Goal: Book appointment/travel/reservation: Book appointment/travel/reservation

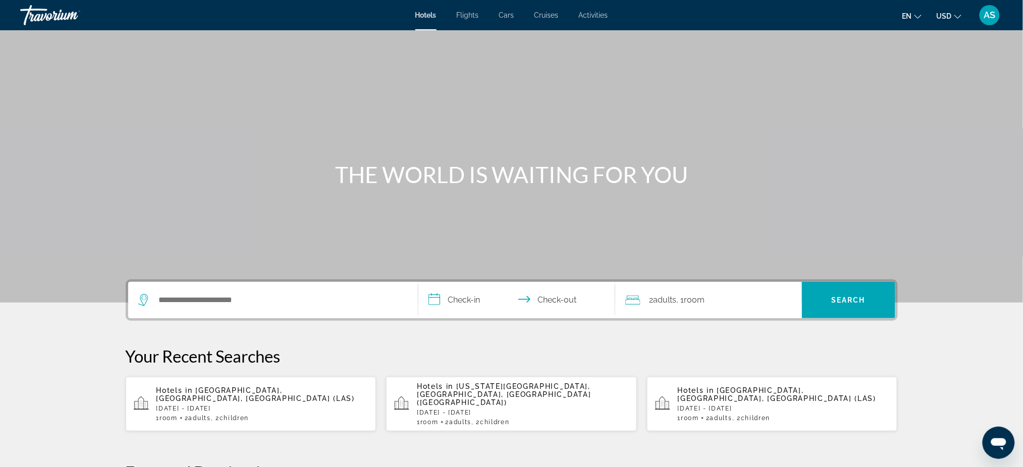
click at [466, 15] on span "Flights" at bounding box center [468, 15] width 22 height 8
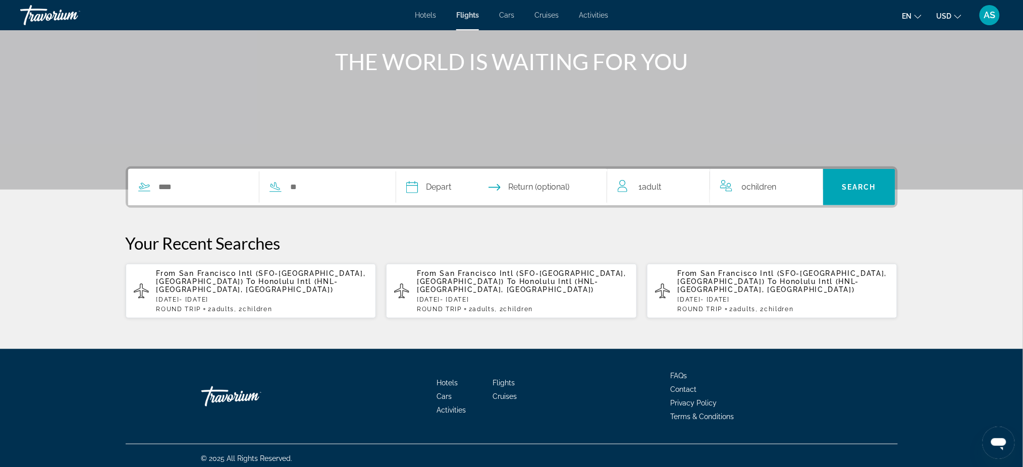
scroll to position [117, 0]
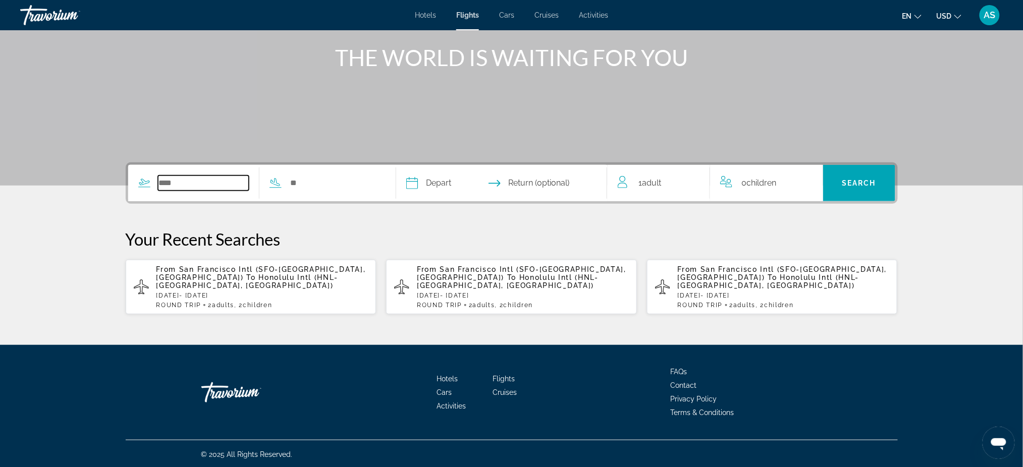
click at [193, 184] on input "Search widget" at bounding box center [203, 183] width 91 height 15
click at [193, 183] on input "Search widget" at bounding box center [203, 183] width 91 height 15
click at [261, 280] on span "Honolulu Intl (HNL-Honolulu, United States of America)" at bounding box center [247, 281] width 182 height 16
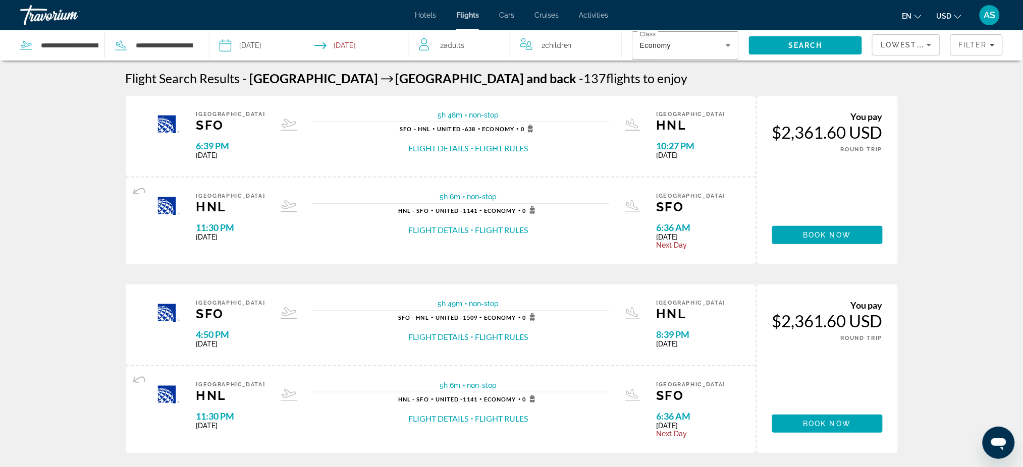
click at [59, 54] on div "**********" at bounding box center [107, 45] width 174 height 30
click at [58, 47] on input "**********" at bounding box center [70, 45] width 60 height 15
drag, startPoint x: 83, startPoint y: 43, endPoint x: 2, endPoint y: 27, distance: 82.8
click at [2, 27] on div "**********" at bounding box center [511, 233] width 1023 height 467
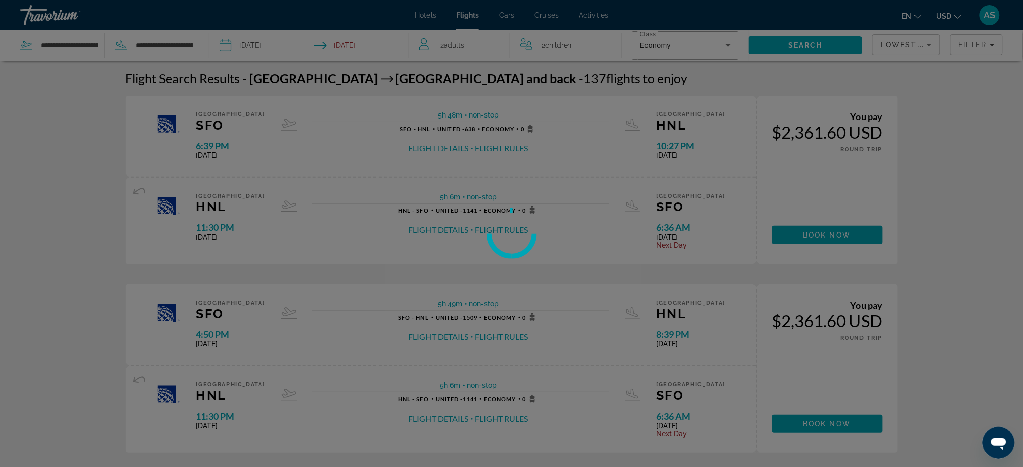
drag, startPoint x: 59, startPoint y: 39, endPoint x: 7, endPoint y: 28, distance: 52.6
click at [7, 28] on div at bounding box center [511, 233] width 1023 height 467
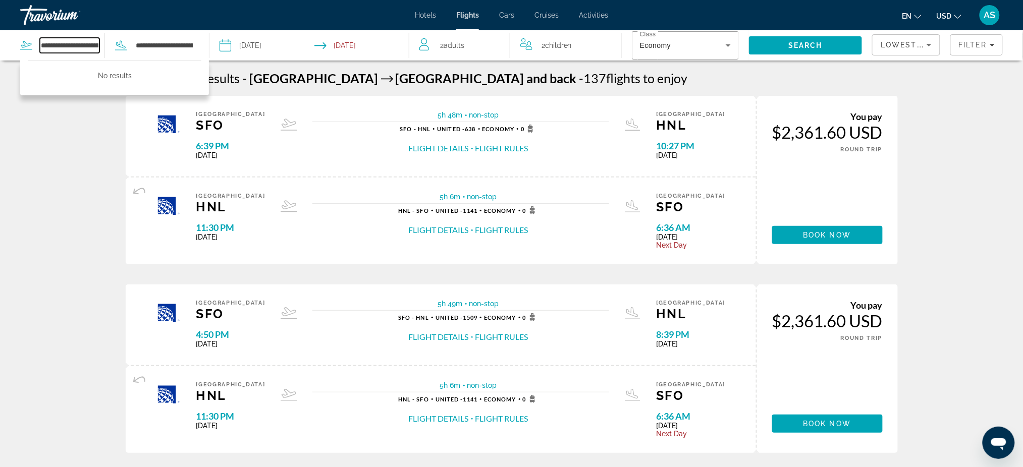
drag, startPoint x: 67, startPoint y: 42, endPoint x: 13, endPoint y: 38, distance: 54.2
click at [13, 38] on app-airports-search "**********" at bounding box center [104, 45] width 209 height 30
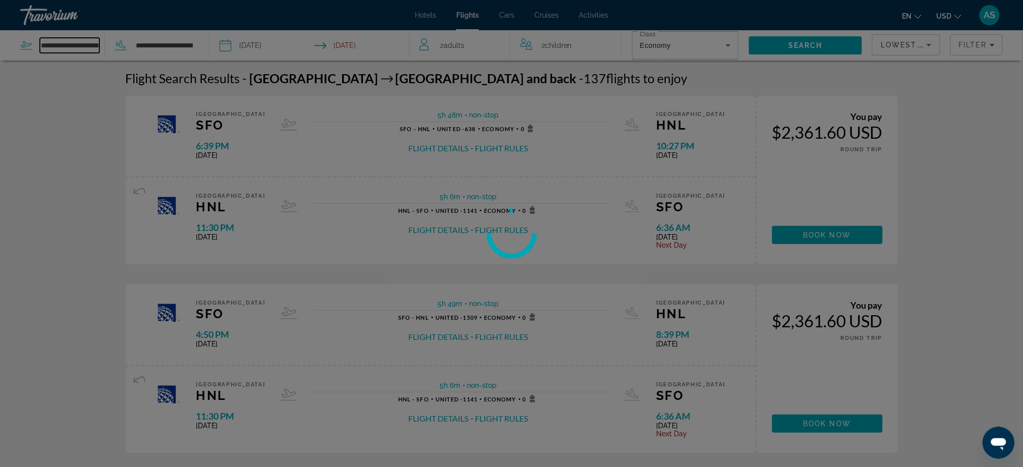
drag, startPoint x: 78, startPoint y: 44, endPoint x: 21, endPoint y: 41, distance: 56.6
click at [21, 41] on div "**********" at bounding box center [511, 233] width 1023 height 467
drag, startPoint x: 89, startPoint y: 44, endPoint x: 9, endPoint y: 39, distance: 80.9
click at [9, 39] on div at bounding box center [511, 233] width 1023 height 467
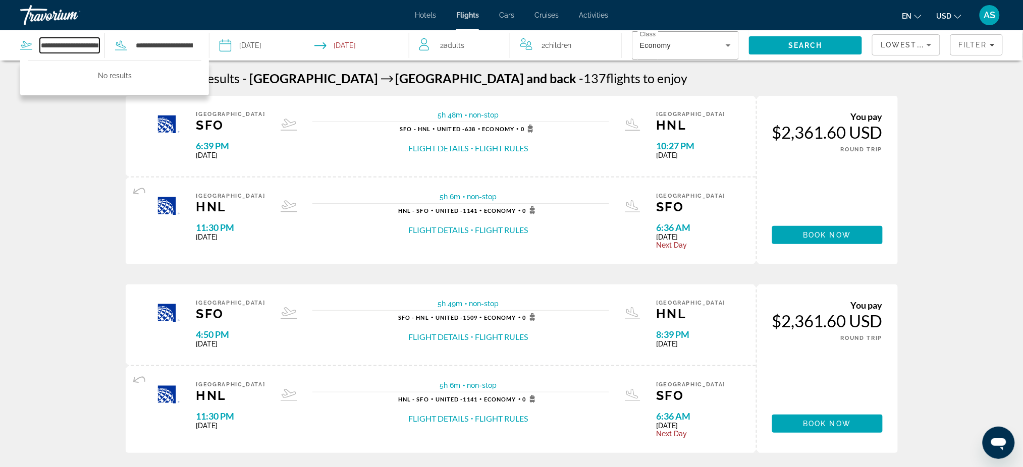
drag, startPoint x: 74, startPoint y: 44, endPoint x: 21, endPoint y: 39, distance: 52.8
click at [21, 39] on div "**********" at bounding box center [62, 45] width 84 height 15
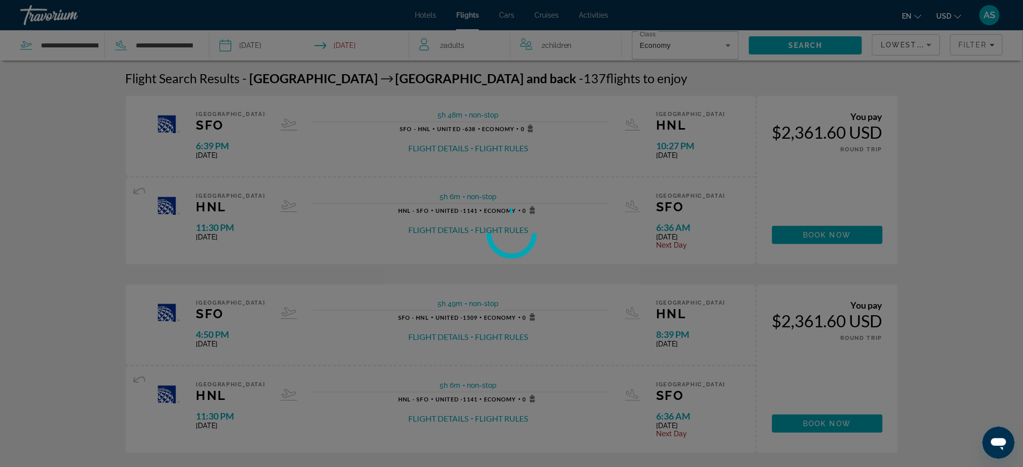
drag, startPoint x: 77, startPoint y: 44, endPoint x: 0, endPoint y: 40, distance: 76.8
click at [0, 40] on div at bounding box center [511, 233] width 1023 height 467
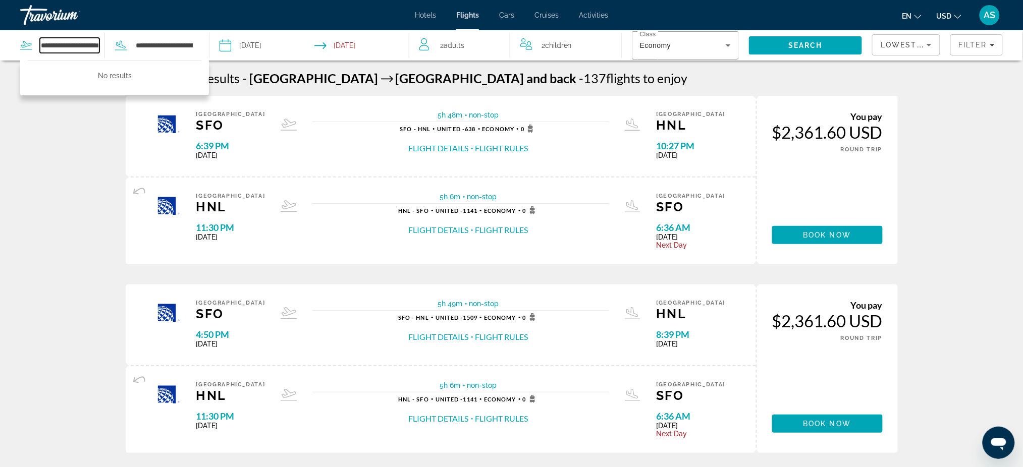
drag, startPoint x: 84, startPoint y: 46, endPoint x: 30, endPoint y: 43, distance: 54.6
click at [30, 43] on div "**********" at bounding box center [62, 45] width 84 height 15
type input "********"
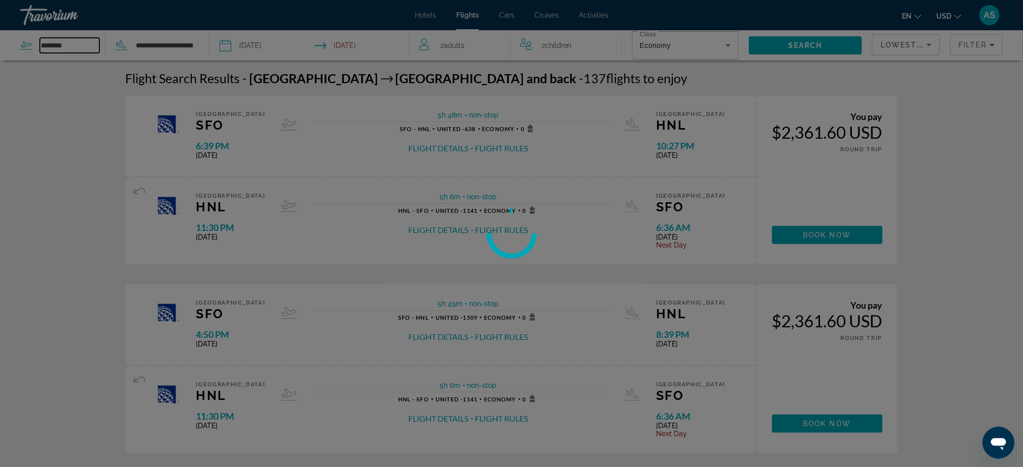
drag, startPoint x: 84, startPoint y: 43, endPoint x: 23, endPoint y: 35, distance: 61.5
click at [23, 35] on div "**********" at bounding box center [511, 233] width 1023 height 467
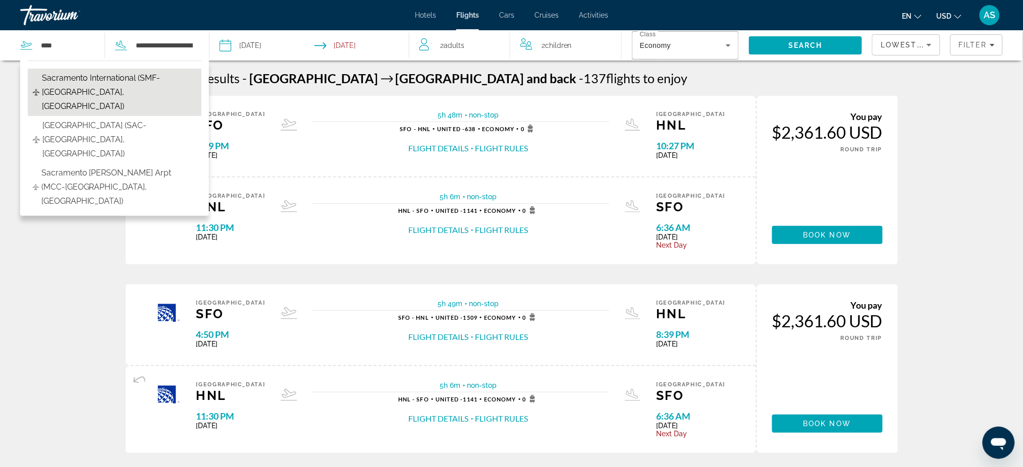
click at [110, 83] on span "Sacramento International (SMF-Sacramento, United States of America)" at bounding box center [119, 92] width 154 height 42
type input "**********"
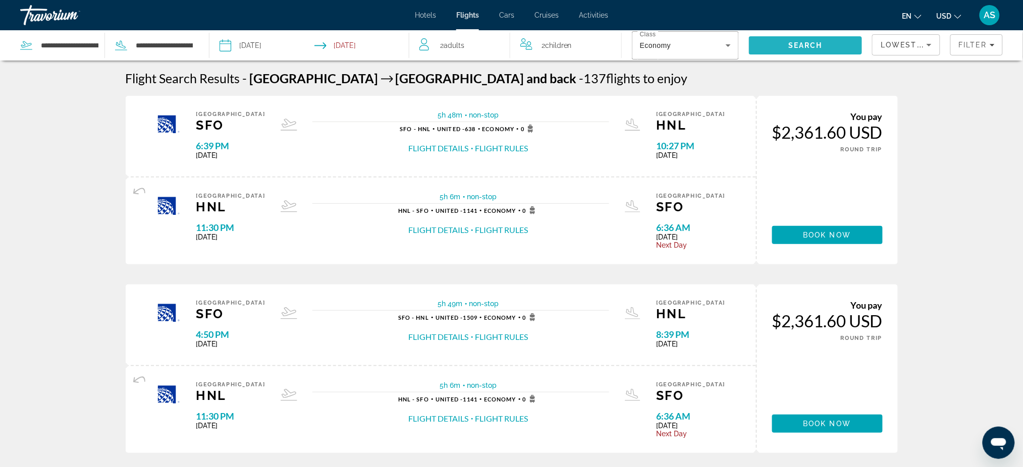
click at [792, 44] on span "Search" at bounding box center [805, 45] width 34 height 8
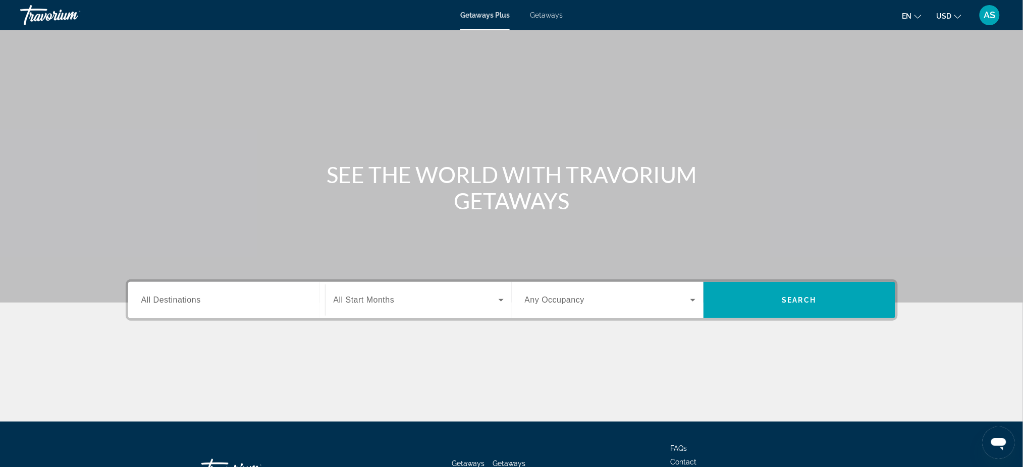
click at [546, 16] on span "Getaways" at bounding box center [546, 15] width 33 height 8
click at [190, 297] on span "All Destinations" at bounding box center [171, 300] width 60 height 9
click at [190, 297] on input "Destination All Destinations" at bounding box center [226, 301] width 171 height 12
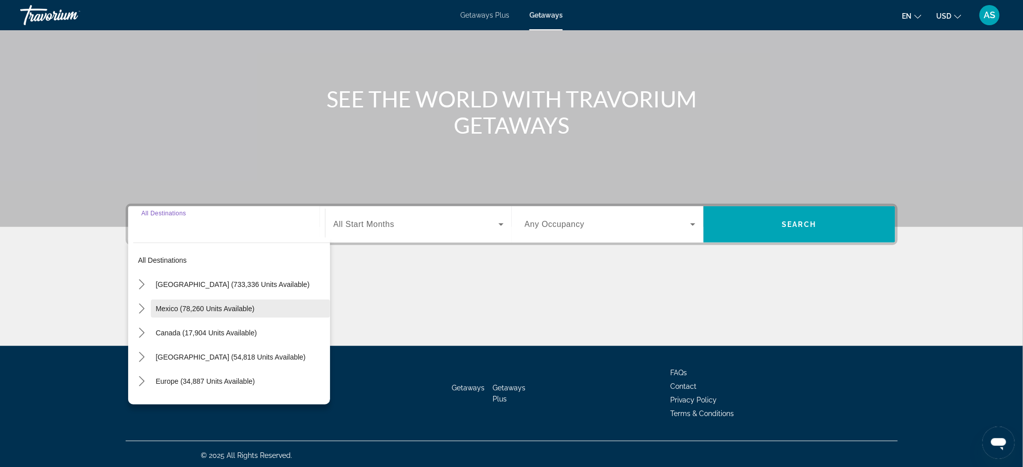
scroll to position [77, 0]
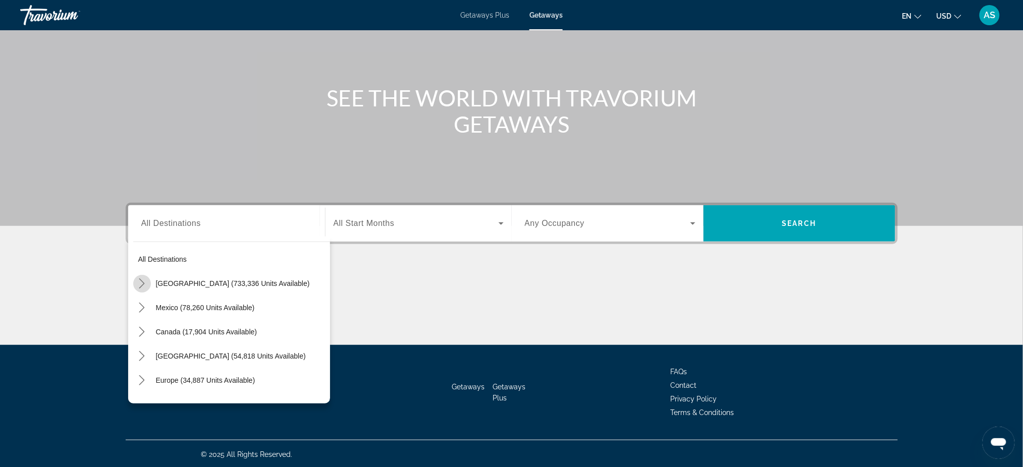
click at [141, 284] on icon "Toggle United States (733,336 units available) submenu" at bounding box center [142, 283] width 10 height 10
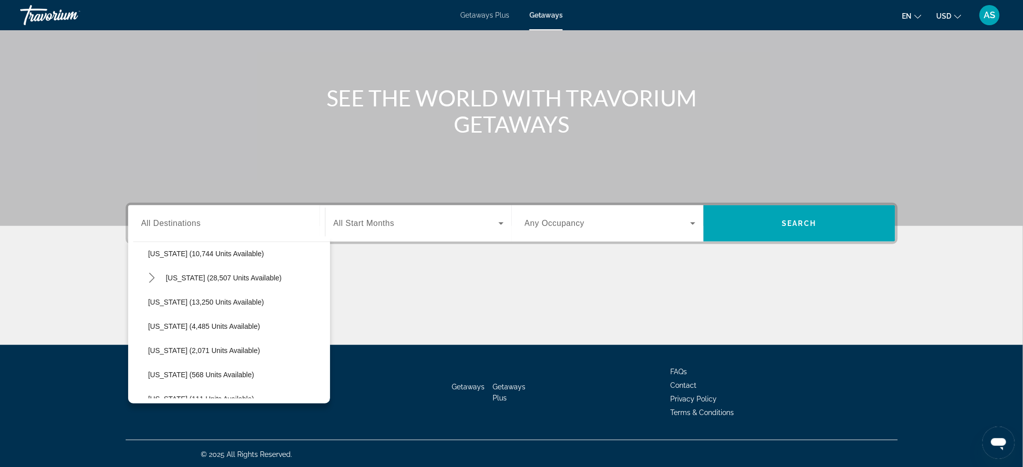
scroll to position [231, 0]
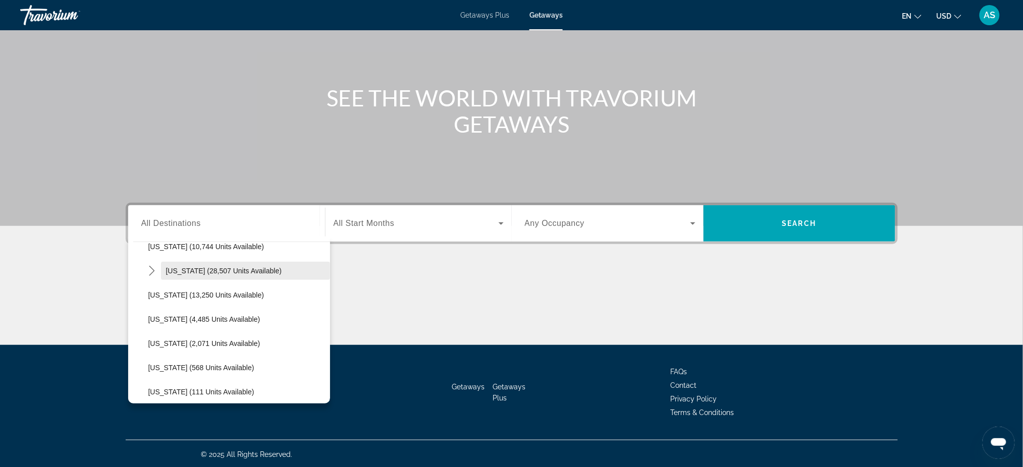
click at [175, 267] on span "[US_STATE] (28,507 units available)" at bounding box center [224, 271] width 116 height 8
type input "**********"
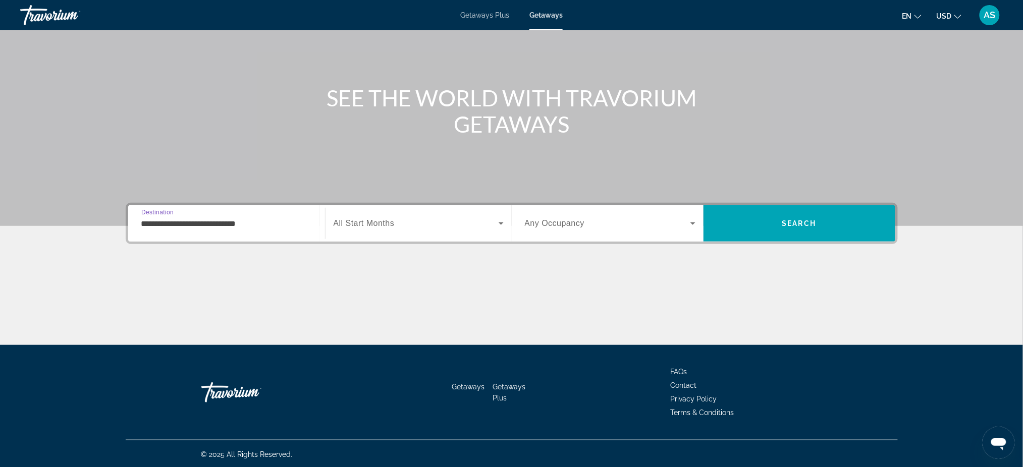
click at [376, 223] on span "All Start Months" at bounding box center [363, 223] width 61 height 9
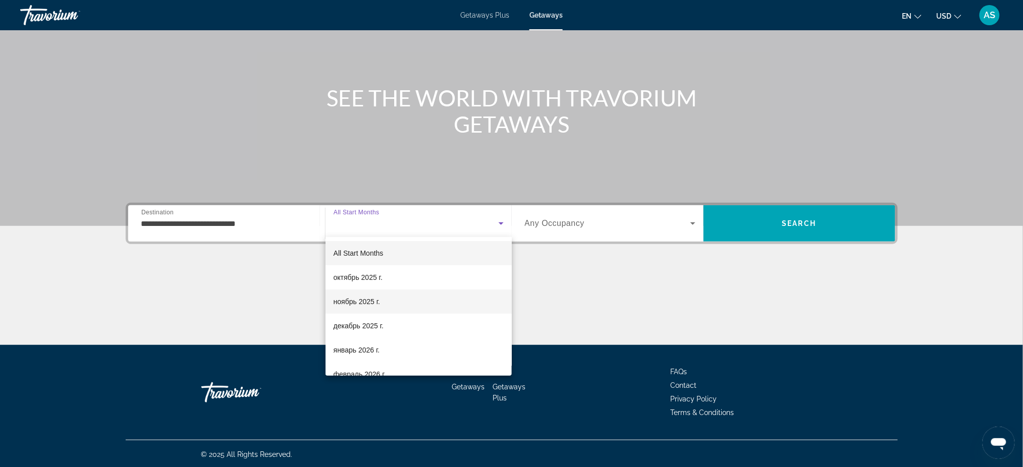
click at [369, 296] on span "ноябрь 2025 г." at bounding box center [356, 302] width 46 height 12
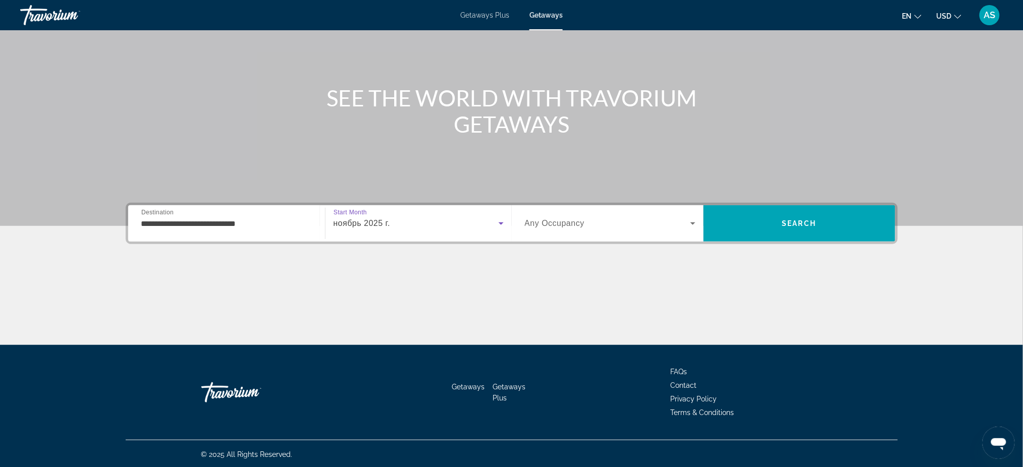
click at [597, 217] on span "Search widget" at bounding box center [607, 223] width 165 height 12
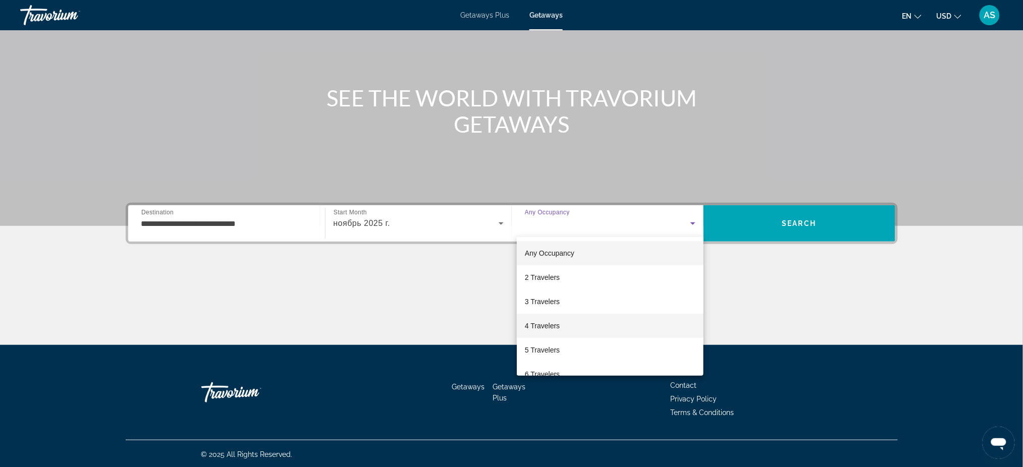
click at [544, 324] on span "4 Travelers" at bounding box center [542, 326] width 35 height 12
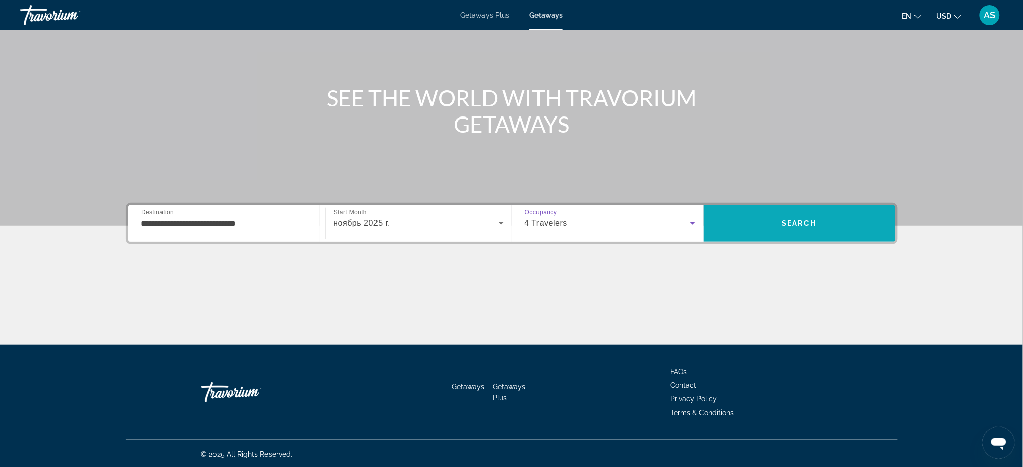
click at [769, 218] on span "Search" at bounding box center [799, 223] width 192 height 24
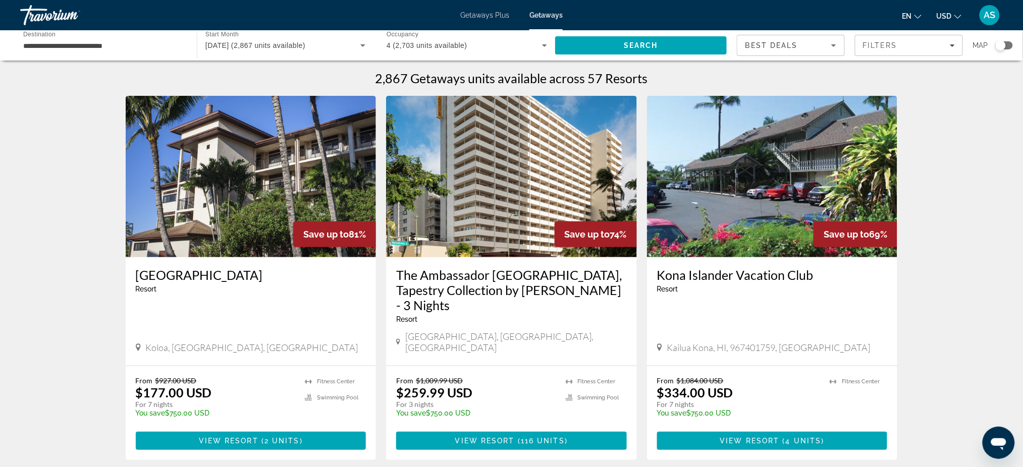
click at [218, 274] on h3 "[GEOGRAPHIC_DATA]" at bounding box center [251, 274] width 231 height 15
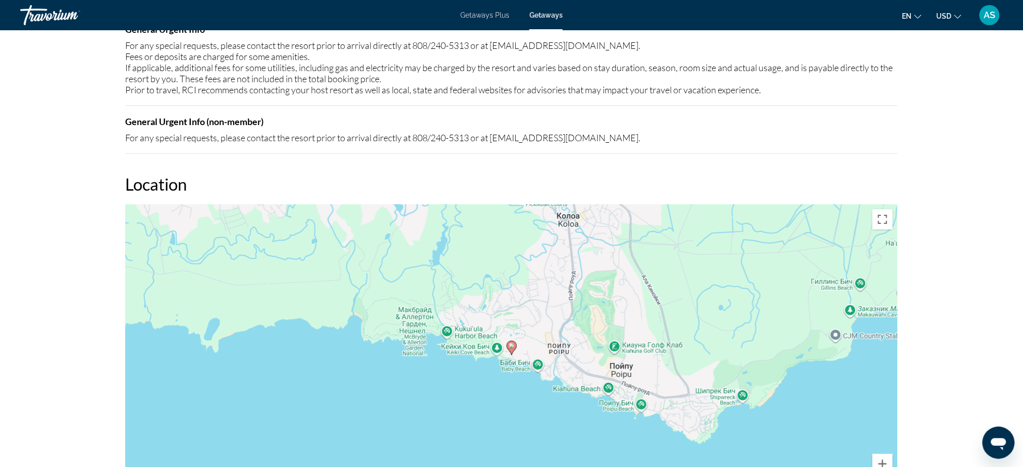
scroll to position [1412, 0]
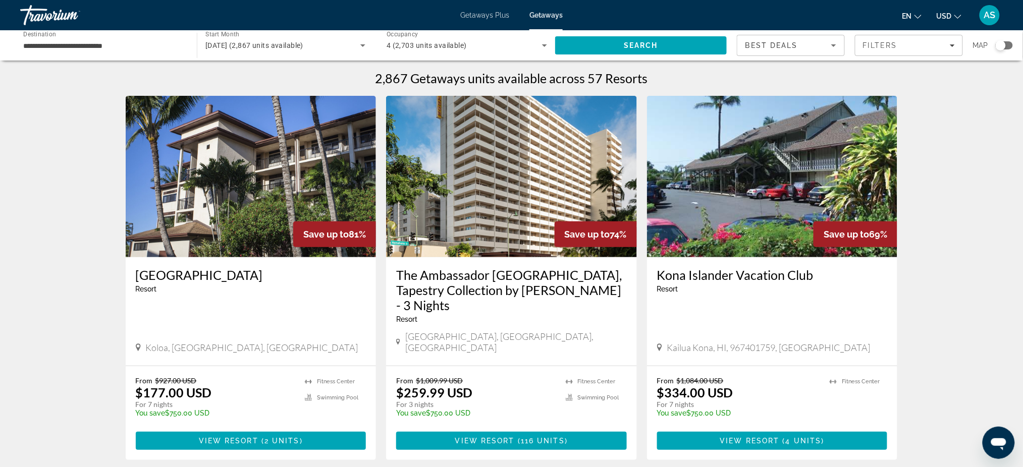
click at [464, 277] on h3 "The Ambassador [GEOGRAPHIC_DATA], Tapestry Collection by [PERSON_NAME] - 3 Nigh…" at bounding box center [511, 289] width 231 height 45
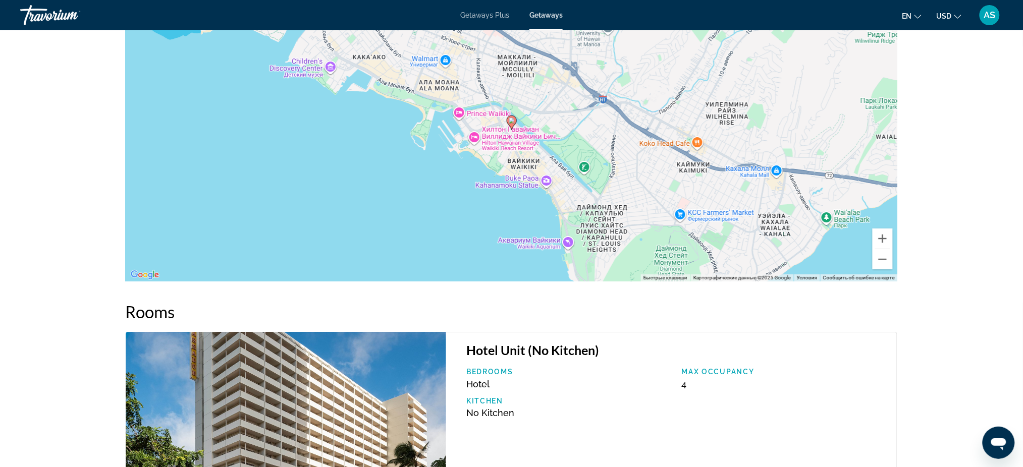
scroll to position [1211, 0]
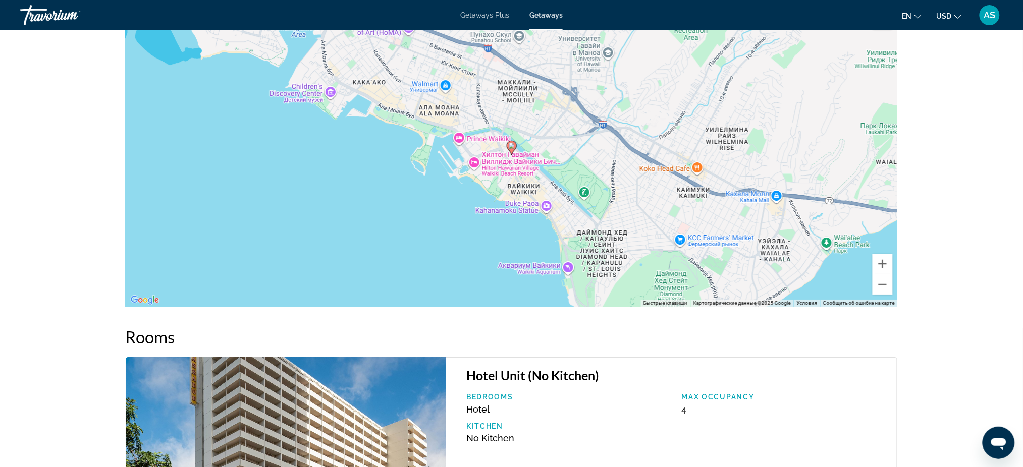
click at [480, 19] on span "Getaways Plus" at bounding box center [484, 15] width 49 height 8
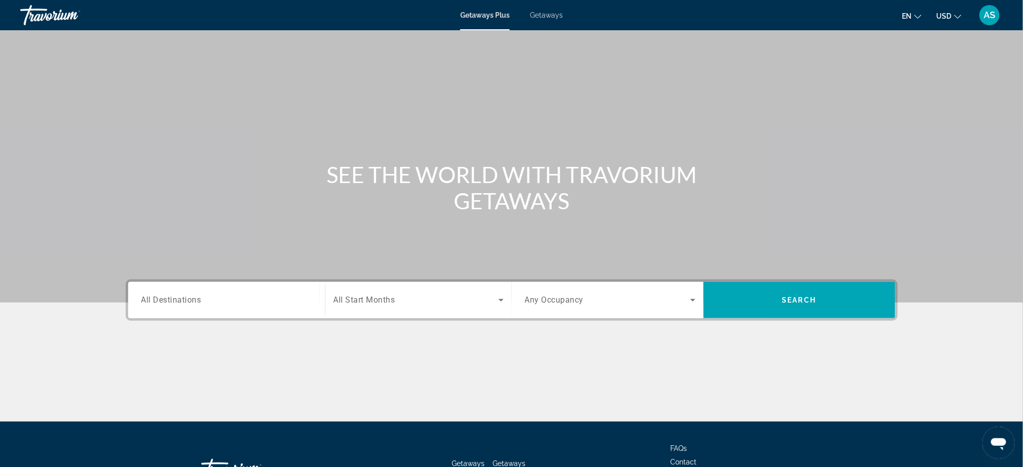
click at [178, 298] on span "All Destinations" at bounding box center [171, 300] width 60 height 10
click at [178, 298] on input "Destination All Destinations" at bounding box center [226, 301] width 171 height 12
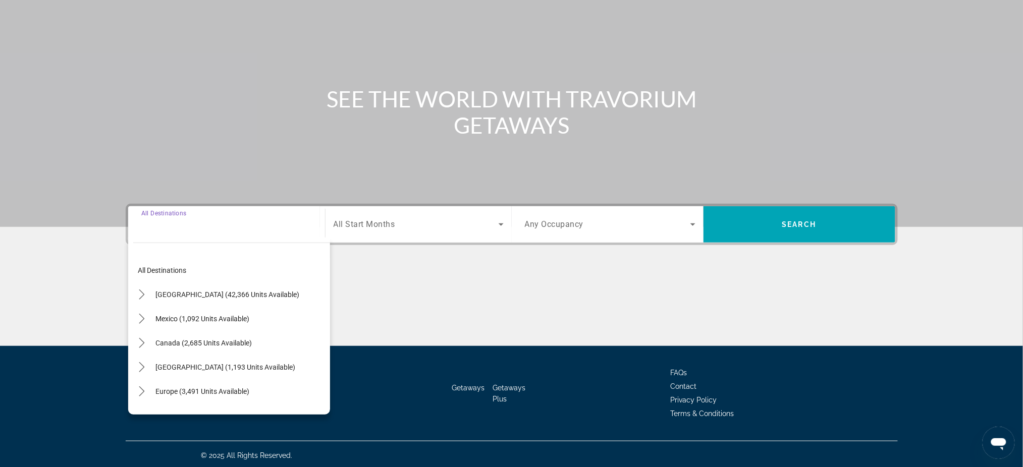
scroll to position [77, 0]
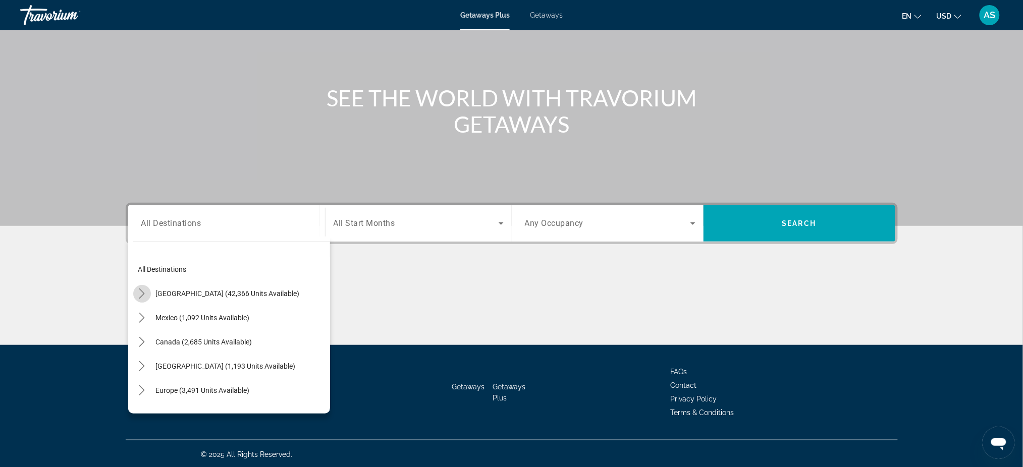
click at [140, 292] on icon "Toggle United States (42,366 units available) submenu" at bounding box center [142, 294] width 10 height 10
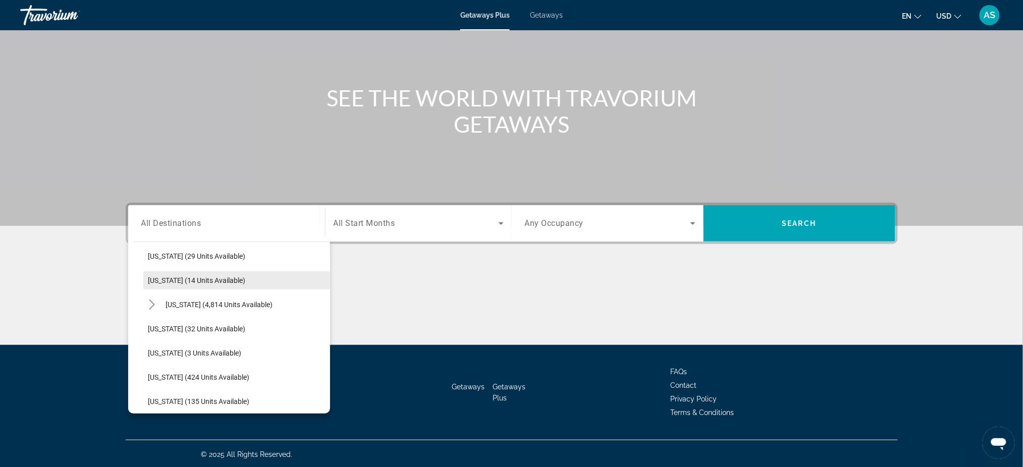
scroll to position [163, 0]
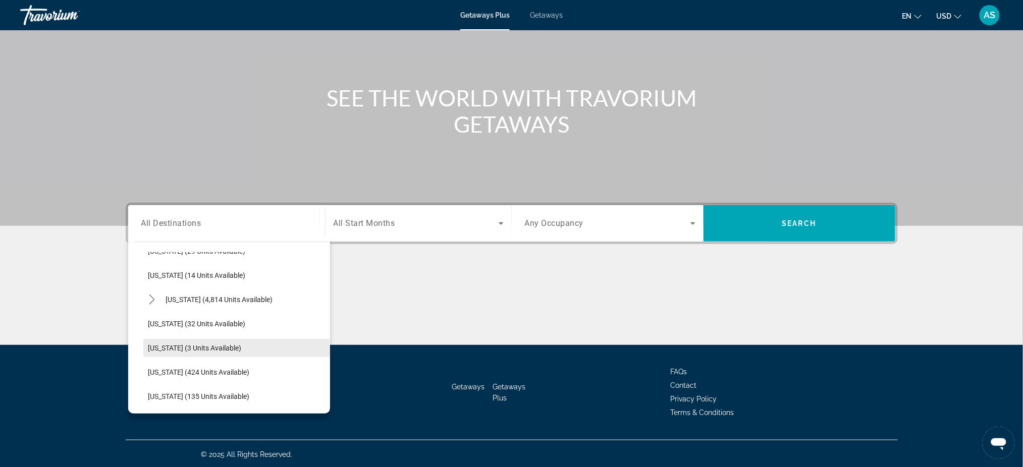
click at [164, 344] on span "[US_STATE] (3 units available)" at bounding box center [194, 348] width 93 height 8
type input "**********"
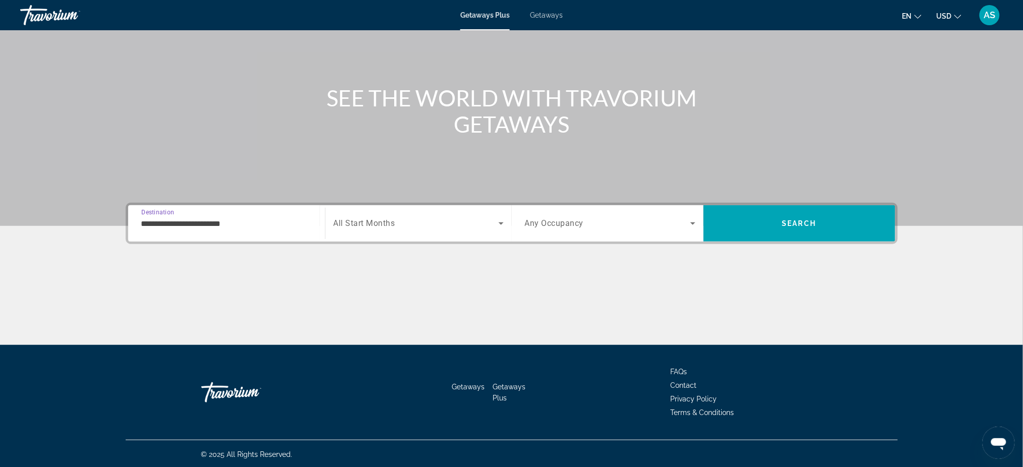
click at [384, 227] on span "All Start Months" at bounding box center [364, 224] width 62 height 10
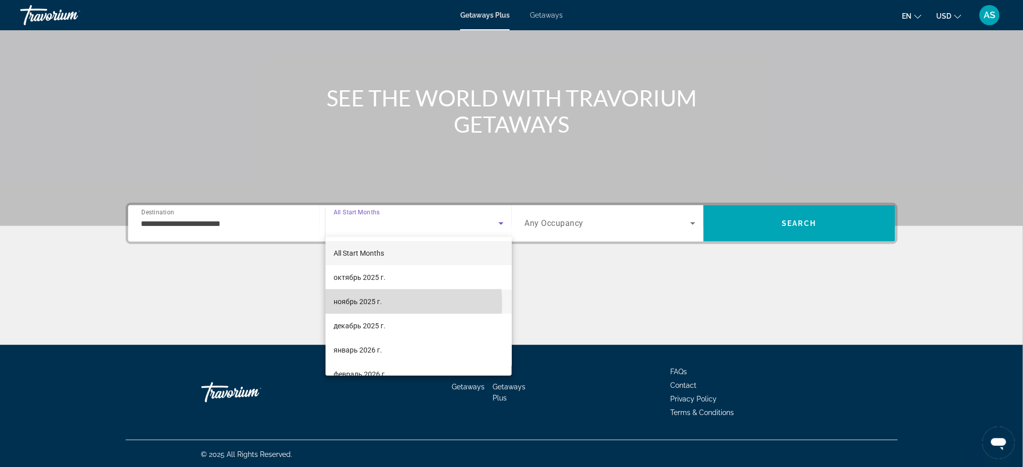
click at [358, 303] on span "ноябрь 2025 г." at bounding box center [357, 302] width 48 height 12
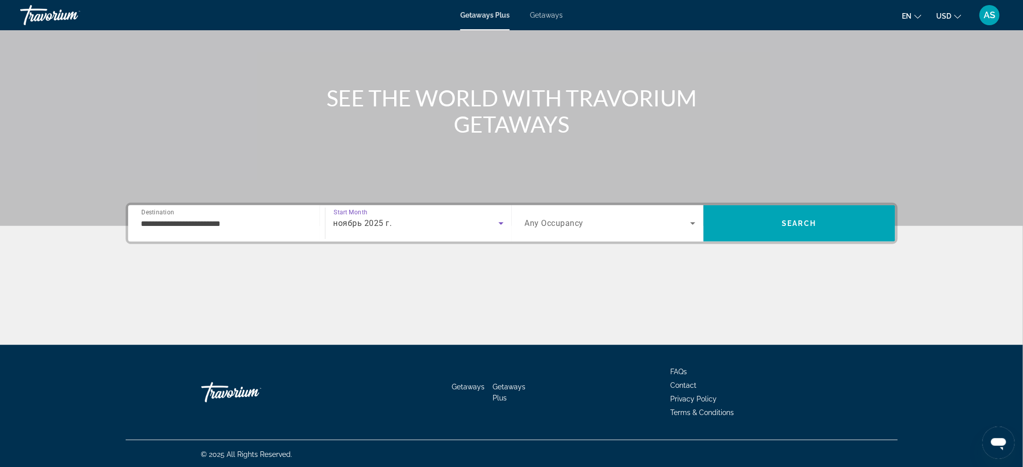
click at [537, 221] on span "Any Occupancy" at bounding box center [554, 224] width 59 height 10
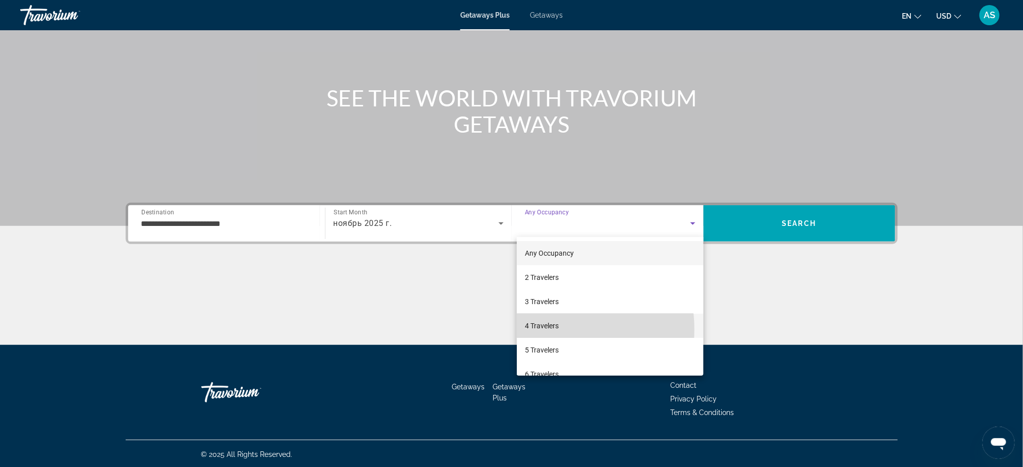
click at [550, 329] on span "4 Travelers" at bounding box center [542, 326] width 34 height 12
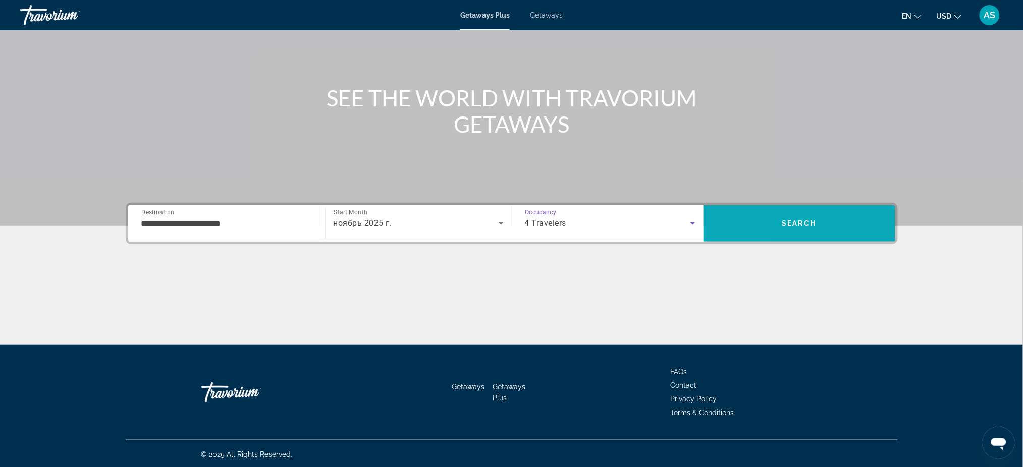
click at [820, 216] on span "Search" at bounding box center [799, 223] width 192 height 24
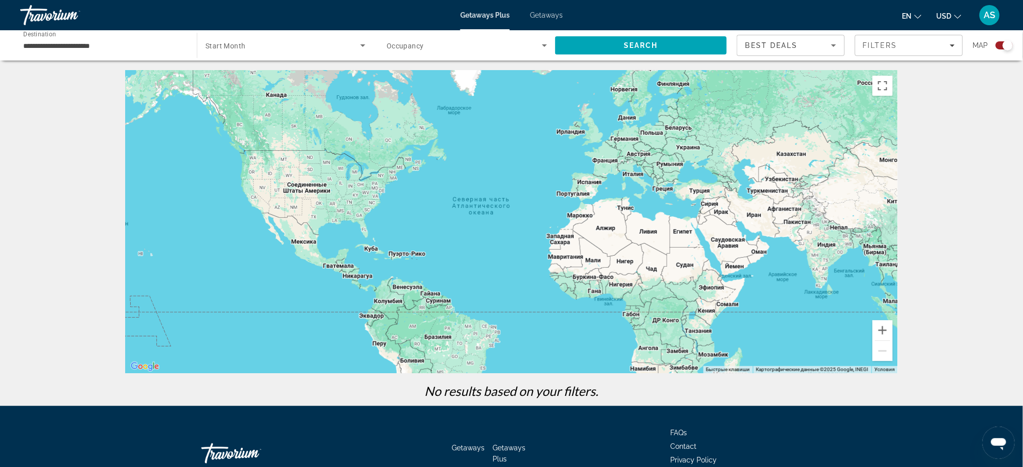
click at [245, 45] on span "Search widget" at bounding box center [282, 45] width 155 height 12
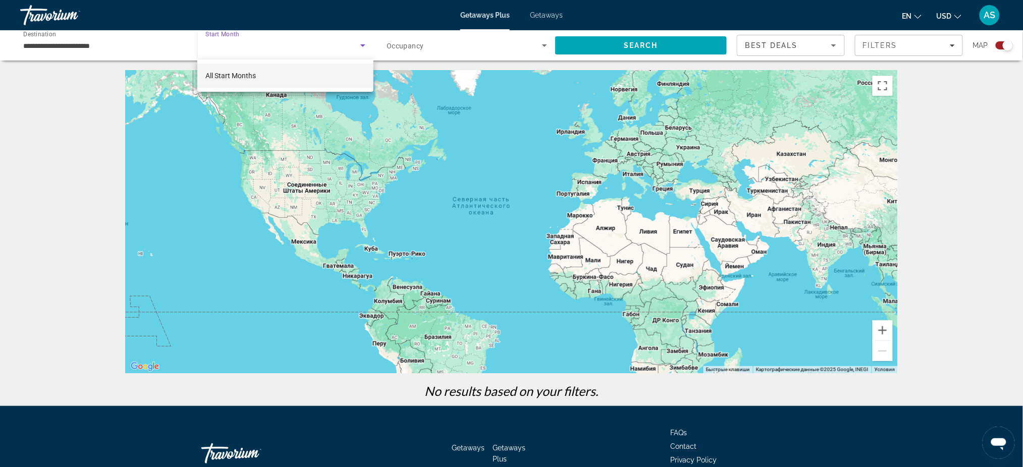
click at [245, 45] on div at bounding box center [511, 233] width 1023 height 467
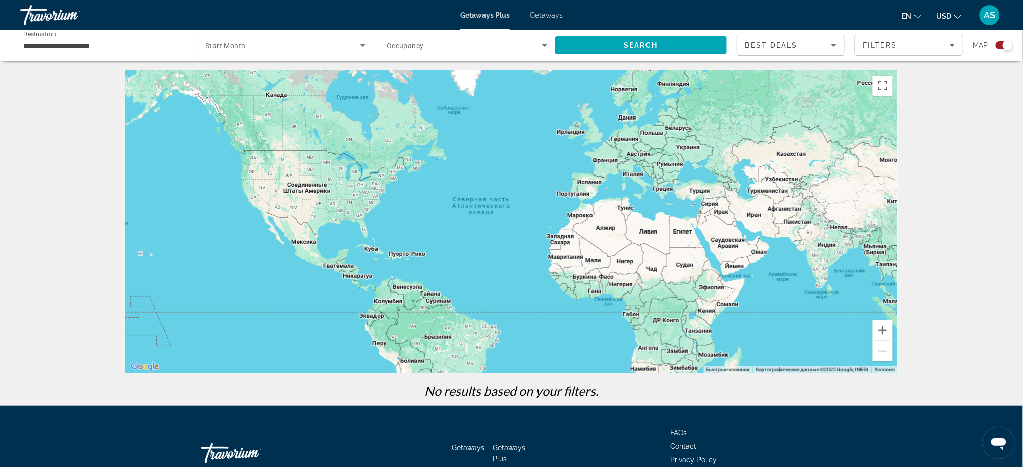
click at [444, 44] on span "Search widget" at bounding box center [463, 45] width 155 height 12
click at [444, 44] on div at bounding box center [511, 233] width 1023 height 467
click at [45, 17] on div "Travorium" at bounding box center [70, 15] width 101 height 26
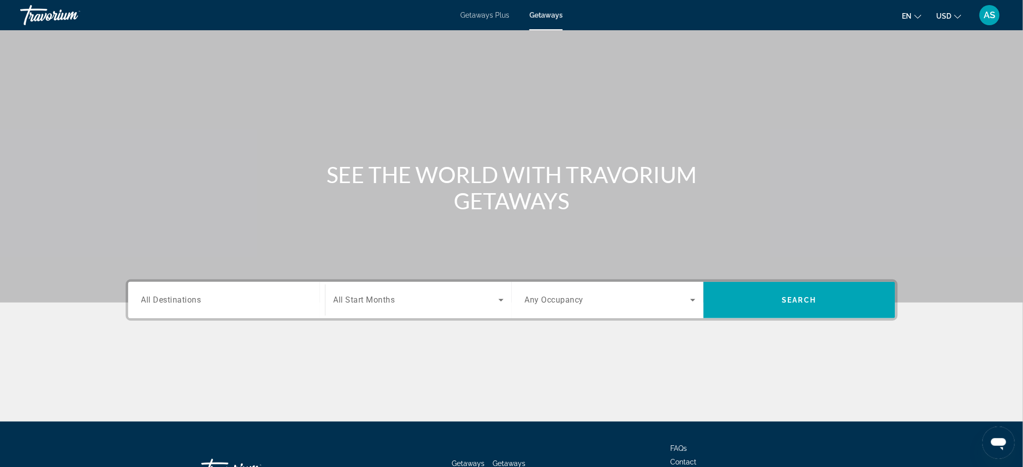
click at [182, 301] on span "All Destinations" at bounding box center [171, 300] width 60 height 10
click at [182, 301] on input "Destination All Destinations" at bounding box center [226, 301] width 171 height 12
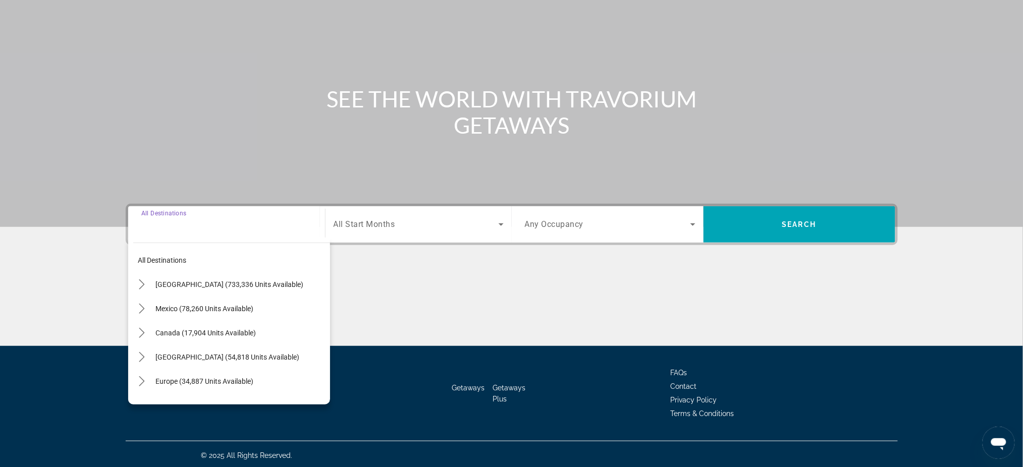
scroll to position [77, 0]
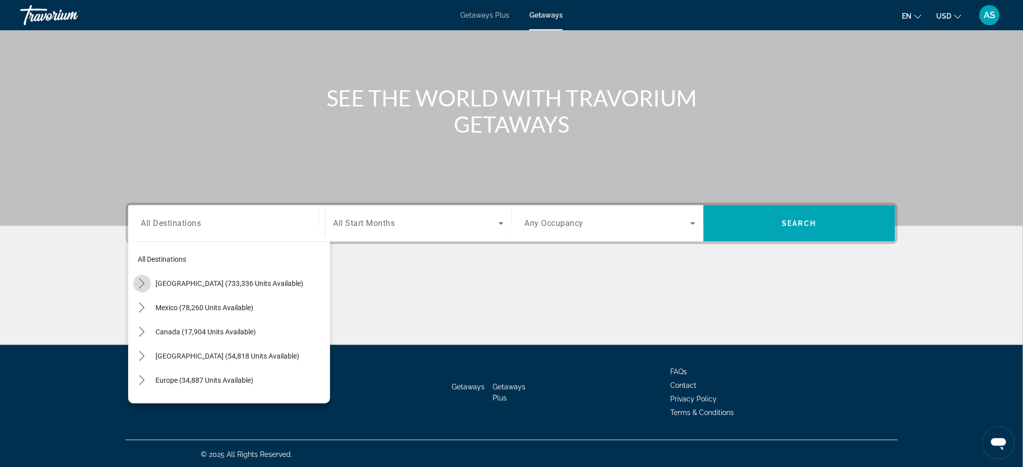
click at [143, 286] on icon "Toggle United States (733,336 units available) submenu" at bounding box center [142, 283] width 10 height 10
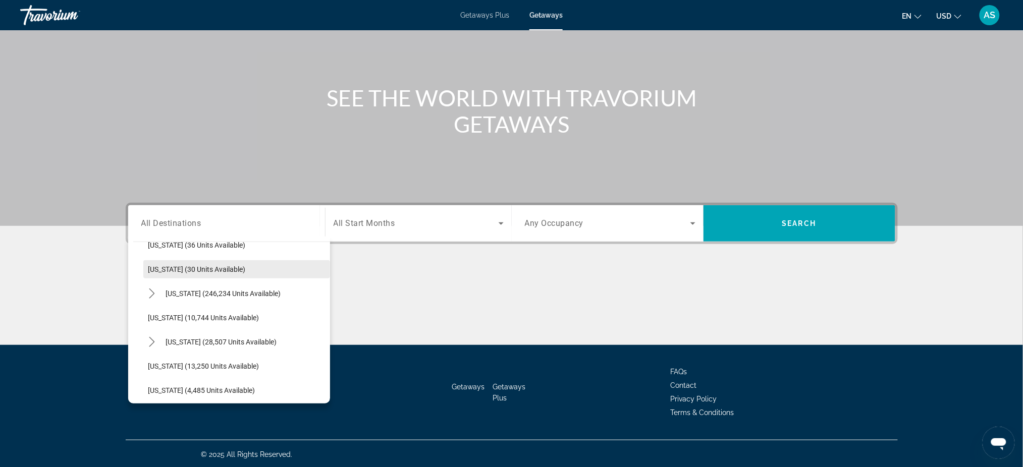
scroll to position [163, 0]
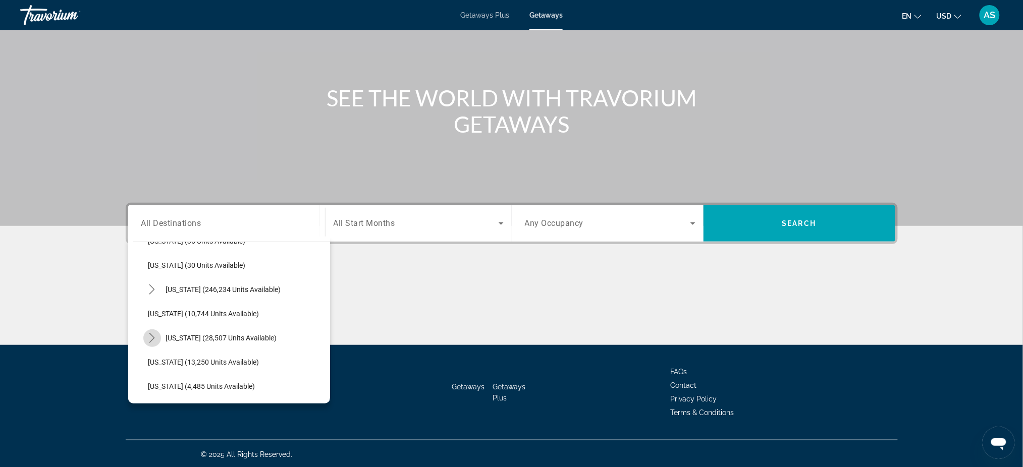
click at [149, 334] on icon "Toggle Hawaii (28,507 units available) submenu" at bounding box center [152, 338] width 10 height 10
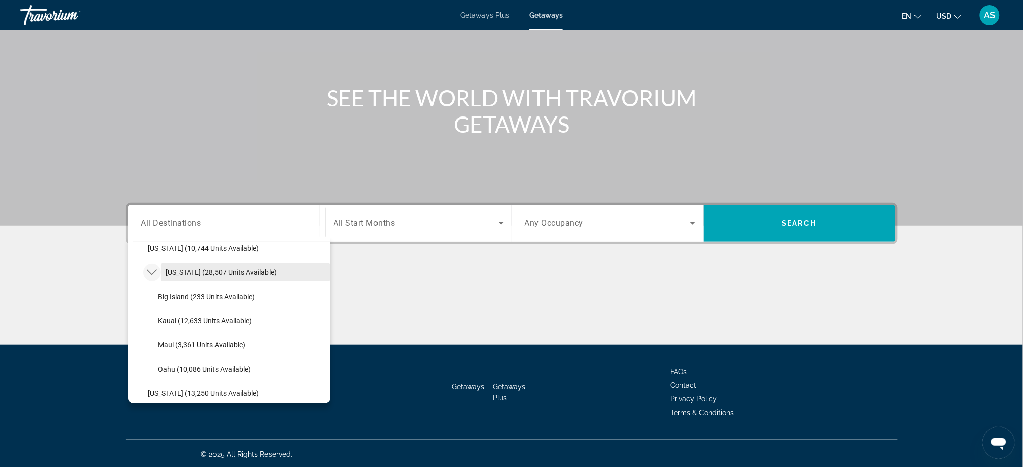
scroll to position [231, 0]
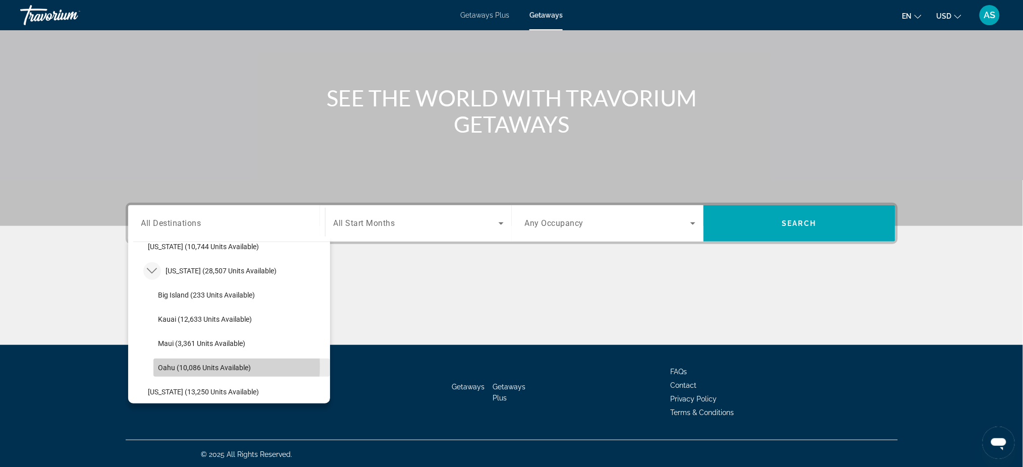
click at [191, 366] on span "Oahu (10,086 units available)" at bounding box center [204, 368] width 93 height 8
type input "**********"
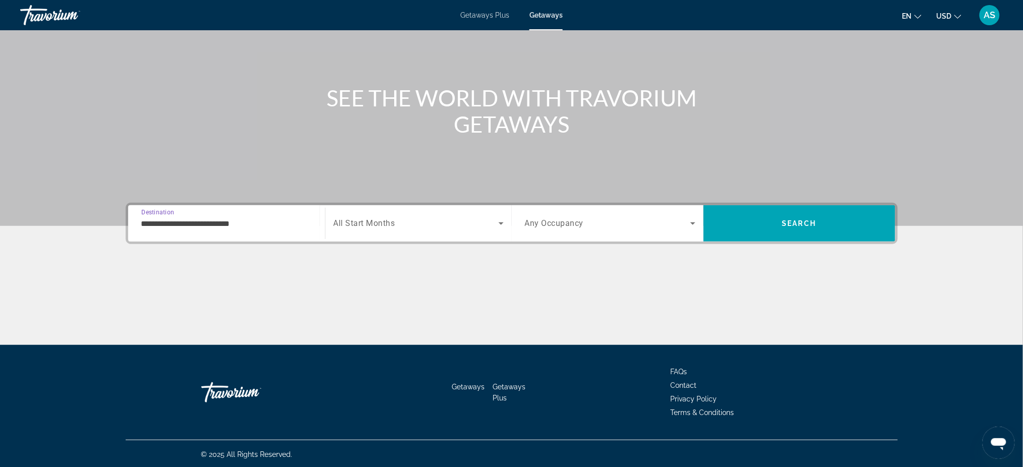
click at [368, 216] on div "Search widget" at bounding box center [418, 223] width 170 height 28
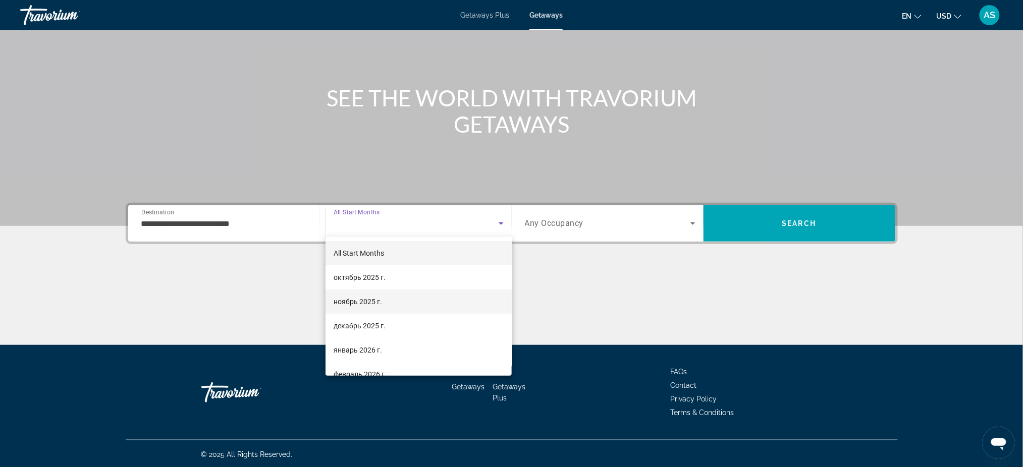
click at [363, 297] on span "ноябрь 2025 г." at bounding box center [357, 302] width 48 height 12
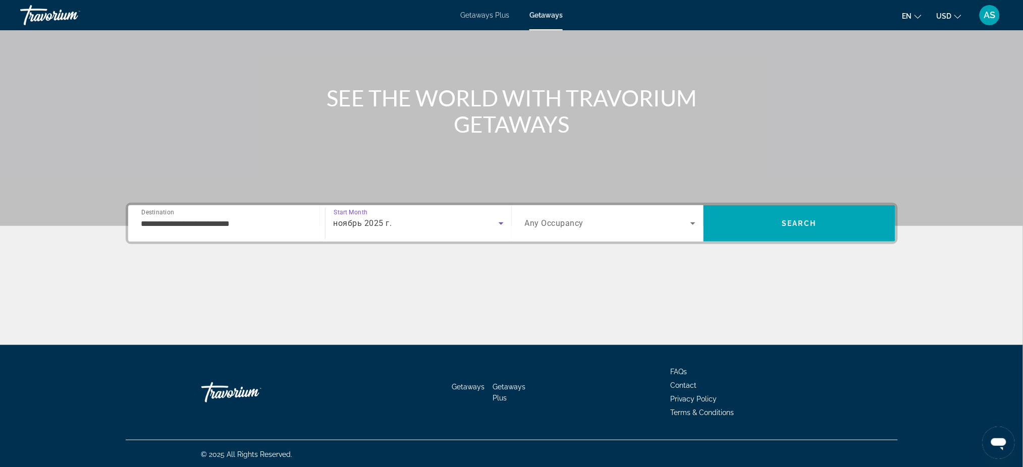
click at [555, 223] on span "Any Occupancy" at bounding box center [554, 224] width 59 height 10
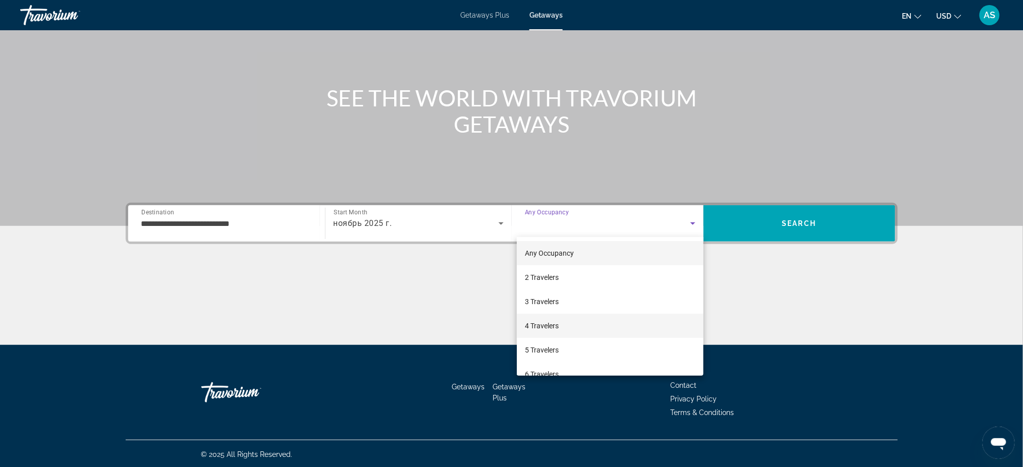
click at [539, 328] on span "4 Travelers" at bounding box center [542, 326] width 34 height 12
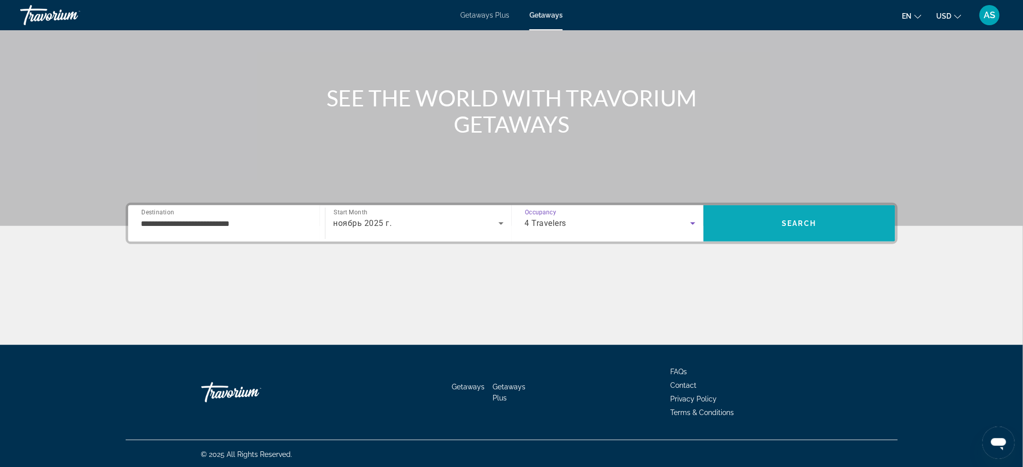
click at [774, 218] on span "Search" at bounding box center [799, 223] width 192 height 24
